Goal: Find contact information: Find contact information

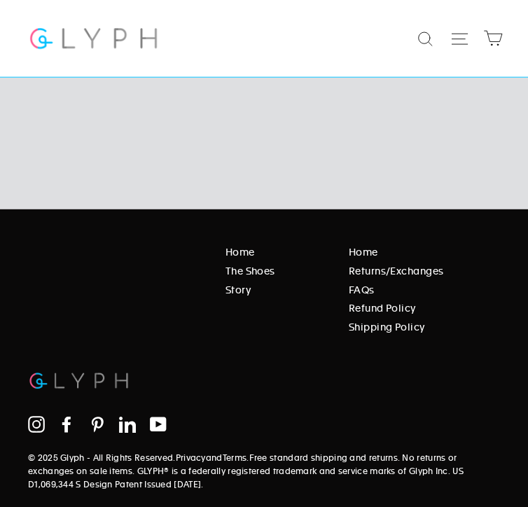
scroll to position [2309, 0]
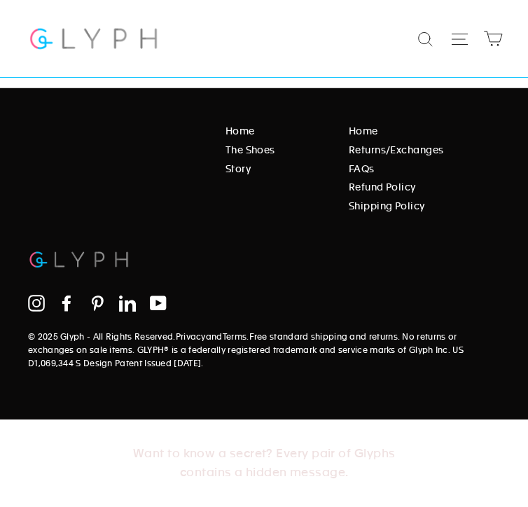
click at [68, 304] on icon at bounding box center [66, 304] width 8 height 16
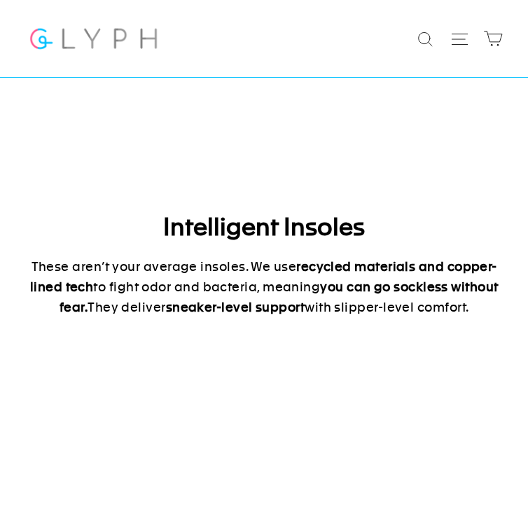
scroll to position [3652, 0]
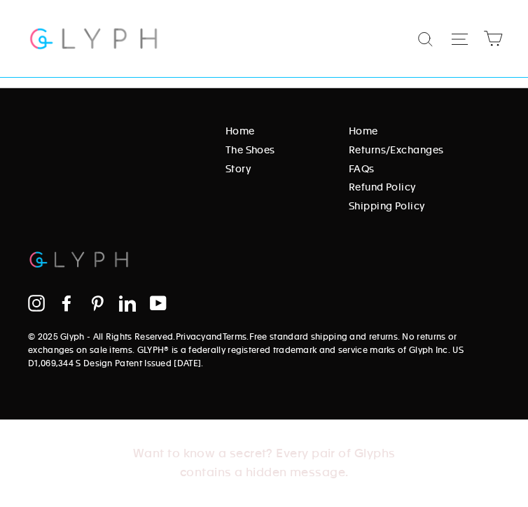
click at [4, 164] on div "Home The Shoes Story Home Returns/Exchanges FAQs Refund Policy Shipping Policy …" at bounding box center [264, 246] width 528 height 247
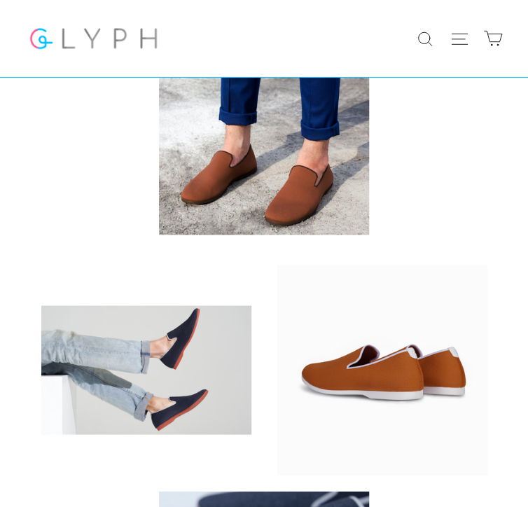
scroll to position [0, 0]
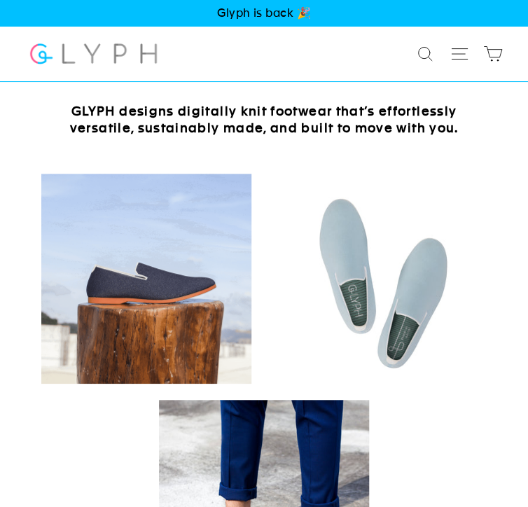
click at [455, 48] on icon "button" at bounding box center [460, 54] width 20 height 20
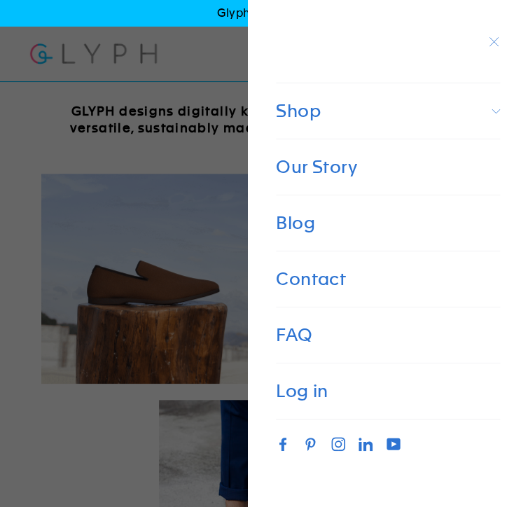
click at [313, 285] on link "Contact" at bounding box center [388, 279] width 252 height 56
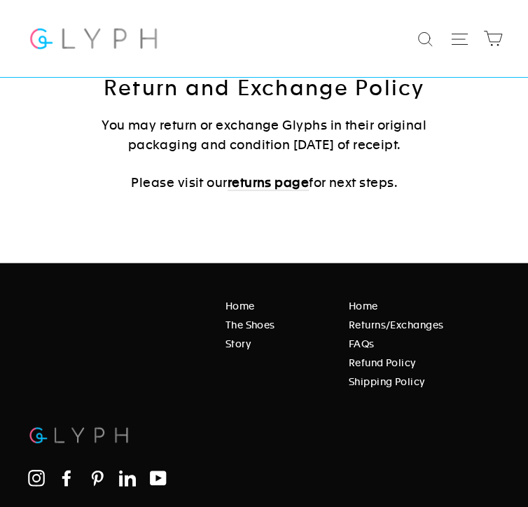
scroll to position [667, 0]
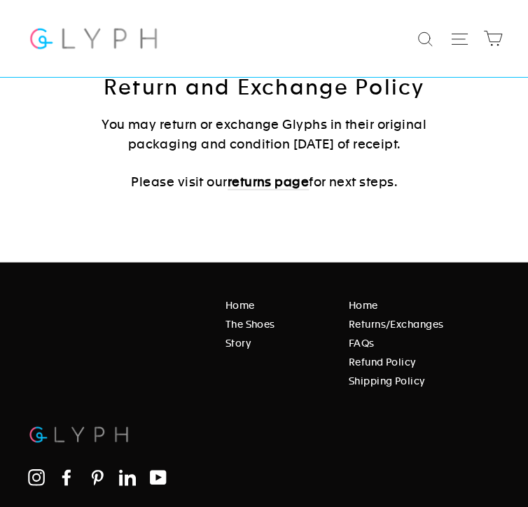
click at [67, 481] on icon at bounding box center [66, 478] width 8 height 16
click at [229, 345] on link "Story" at bounding box center [277, 343] width 102 height 15
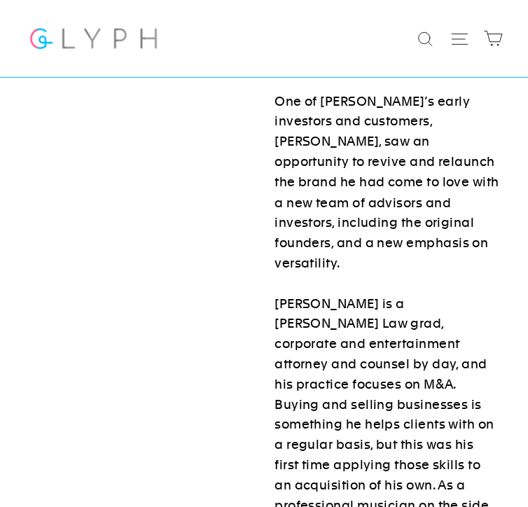
scroll to position [457, 0]
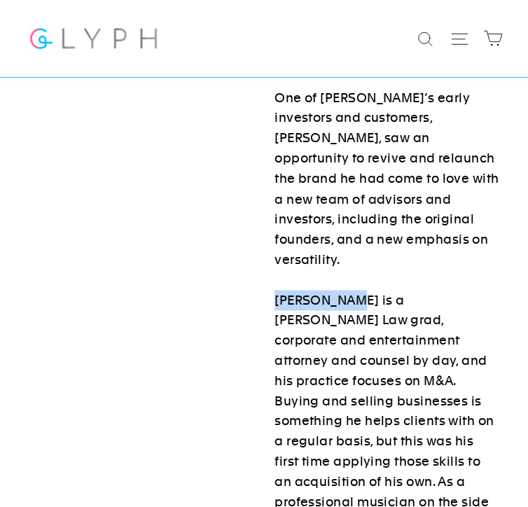
drag, startPoint x: 277, startPoint y: 260, endPoint x: 343, endPoint y: 260, distance: 66.5
copy p "[PERSON_NAME]"
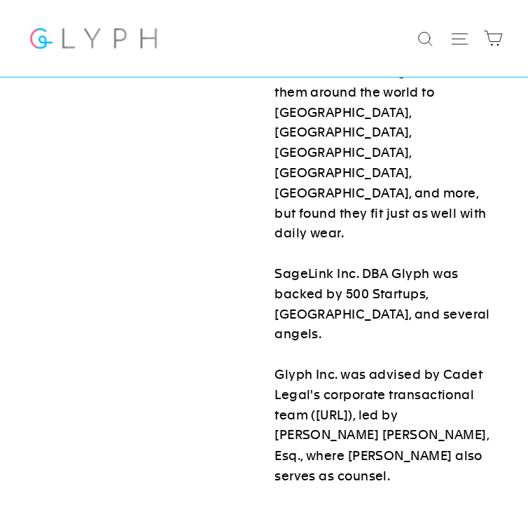
scroll to position [1536, 0]
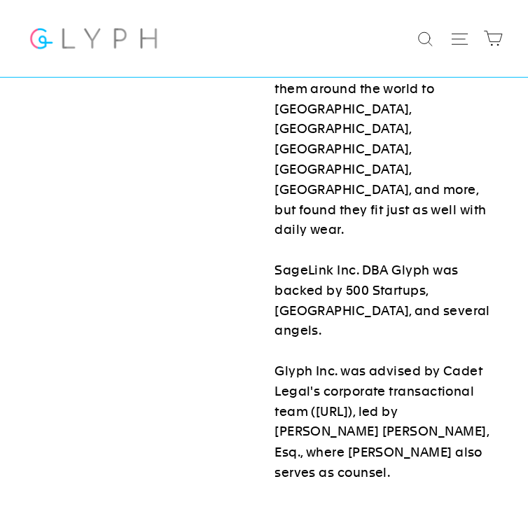
drag, startPoint x: 282, startPoint y: 324, endPoint x: 426, endPoint y: 333, distance: 144.5
copy p "[PERSON_NAME][EMAIL_ADDRESS][DOMAIN_NAME]"
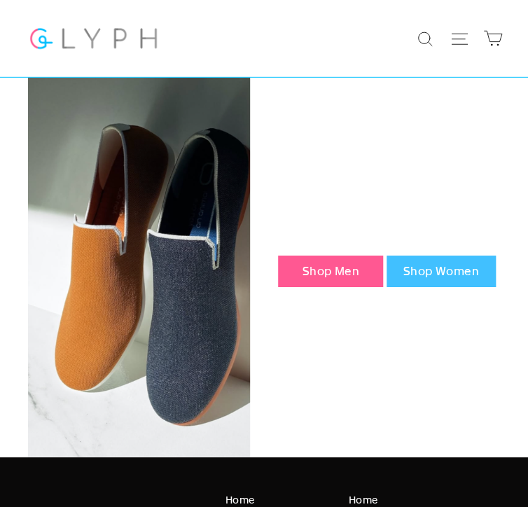
scroll to position [2426, 0]
